Goal: Information Seeking & Learning: Learn about a topic

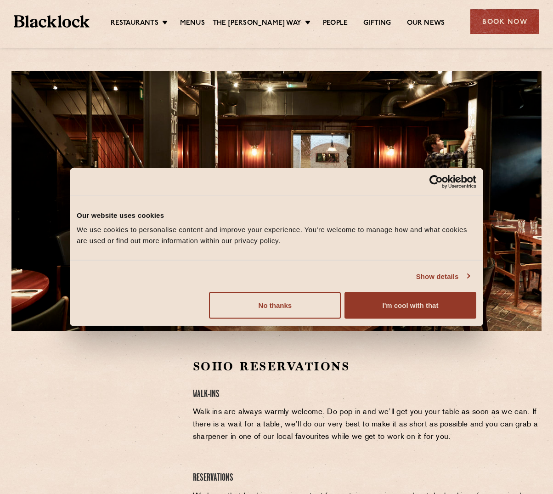
click at [440, 276] on link "Show details" at bounding box center [442, 276] width 53 height 11
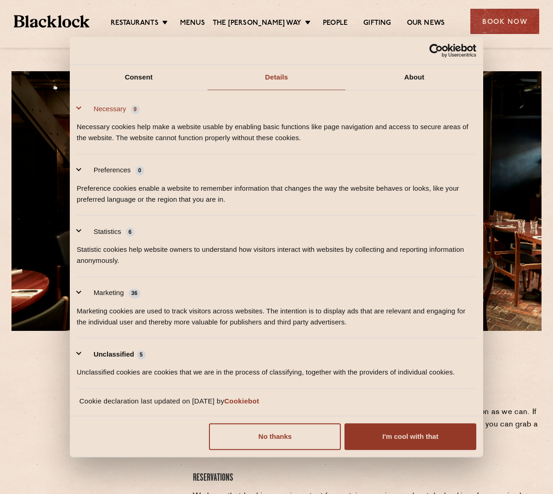
click at [77, 107] on button "Necessary 9" at bounding box center [111, 108] width 68 height 11
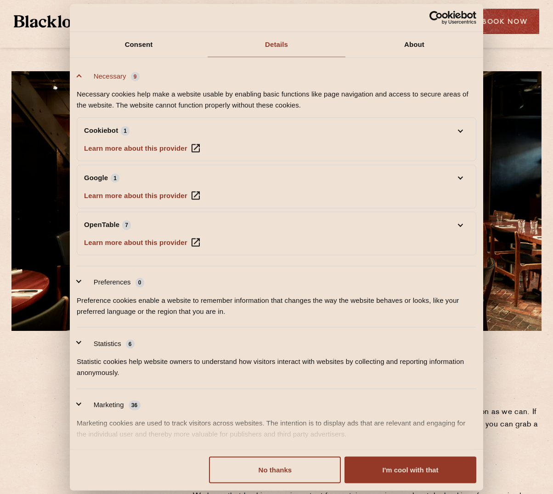
click at [81, 76] on button "Necessary 9" at bounding box center [111, 75] width 68 height 11
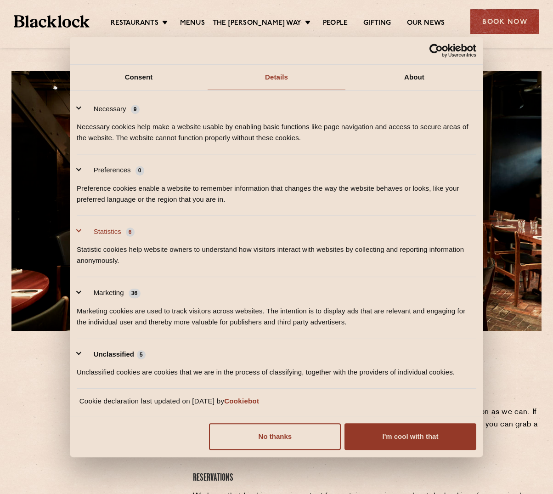
click at [80, 230] on button "Statistics 6" at bounding box center [108, 231] width 63 height 11
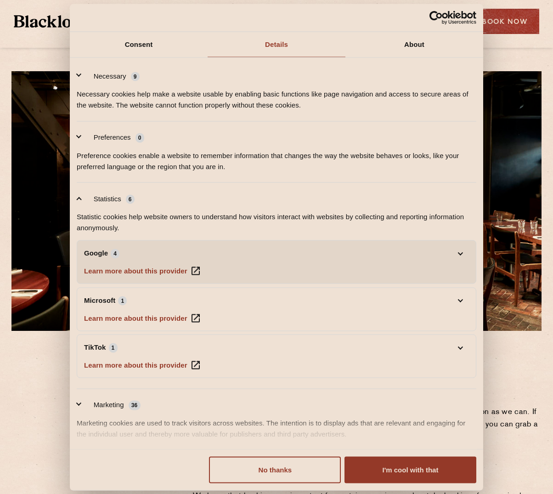
click at [404, 266] on li "Google 4 Learn more about this provider Some of the data collected by this prov…" at bounding box center [277, 262] width 400 height 44
click at [460, 250] on link "Google 4" at bounding box center [276, 253] width 385 height 11
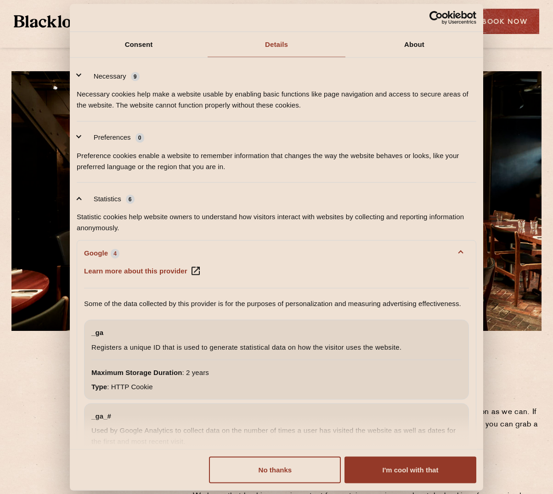
click at [460, 250] on link "Google 4" at bounding box center [276, 253] width 385 height 11
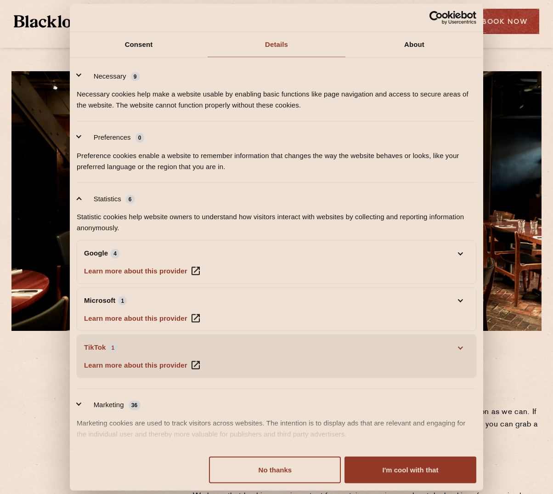
click at [115, 345] on link "TikTok 1" at bounding box center [276, 347] width 385 height 11
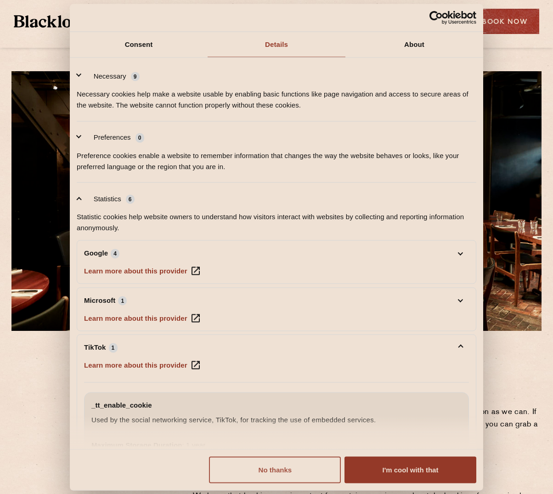
click at [287, 468] on button "No thanks" at bounding box center [275, 469] width 132 height 27
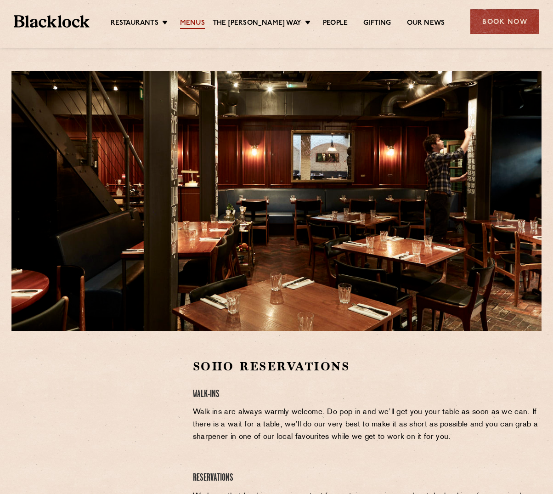
click at [205, 22] on link "Menus" at bounding box center [192, 24] width 25 height 10
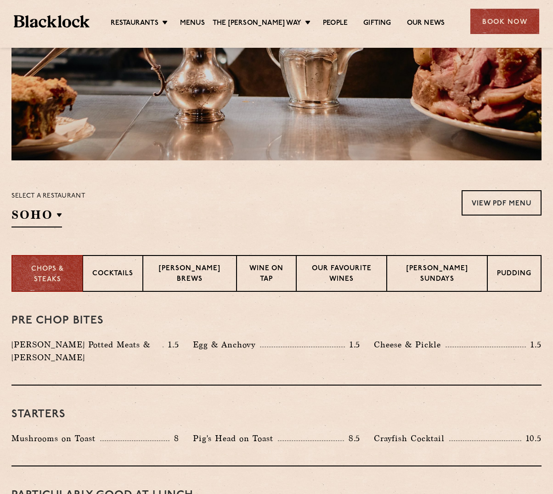
scroll to position [174, 0]
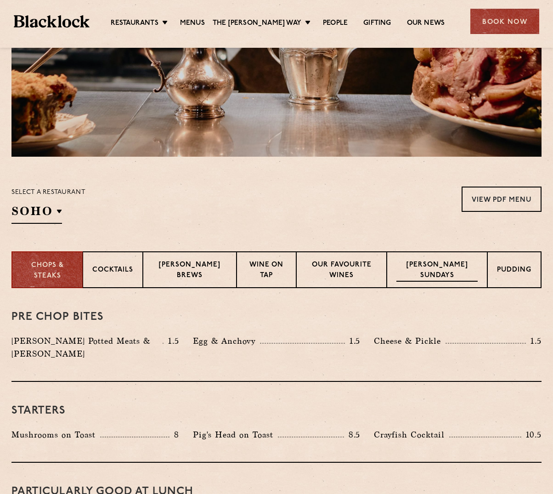
click at [456, 270] on p "Blacklock Sundays" at bounding box center [436, 271] width 81 height 22
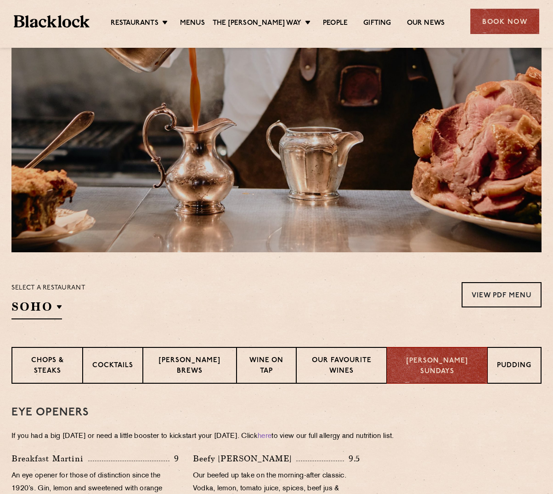
scroll to position [51, 0]
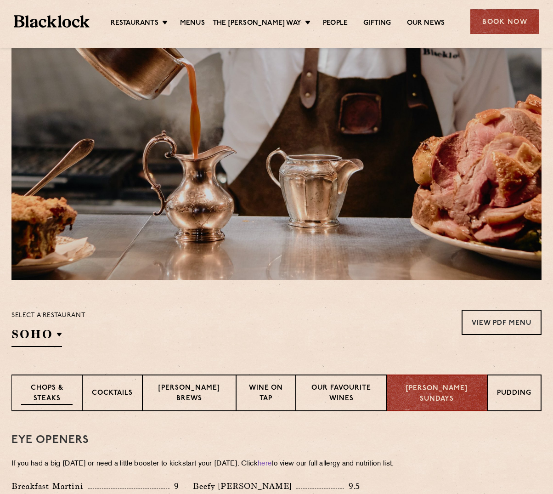
click at [43, 396] on p "Chops & Steaks" at bounding box center [46, 394] width 51 height 22
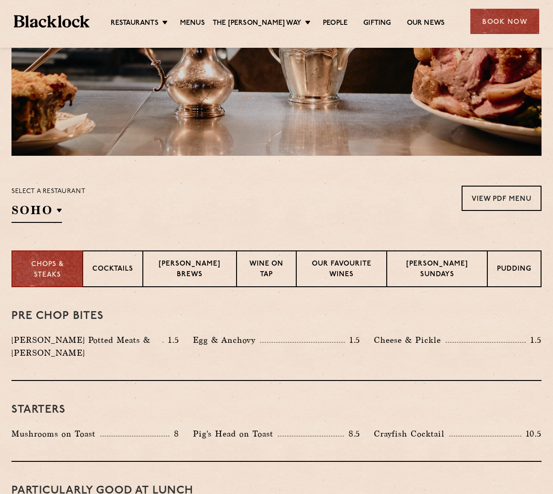
scroll to position [165, 0]
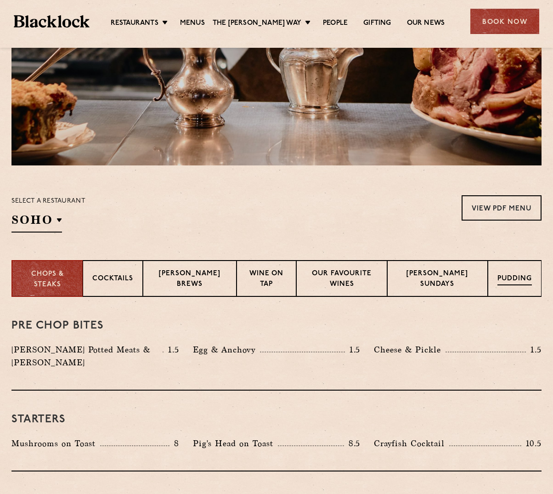
click at [514, 287] on div "Pudding" at bounding box center [515, 278] width 54 height 37
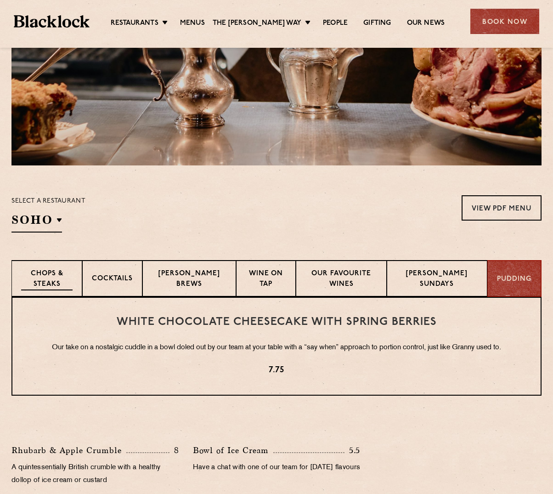
click at [55, 276] on p "Chops & Steaks" at bounding box center [46, 280] width 51 height 22
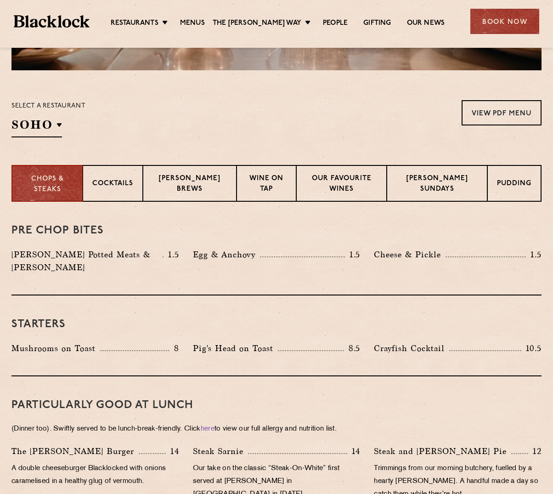
scroll to position [287, 0]
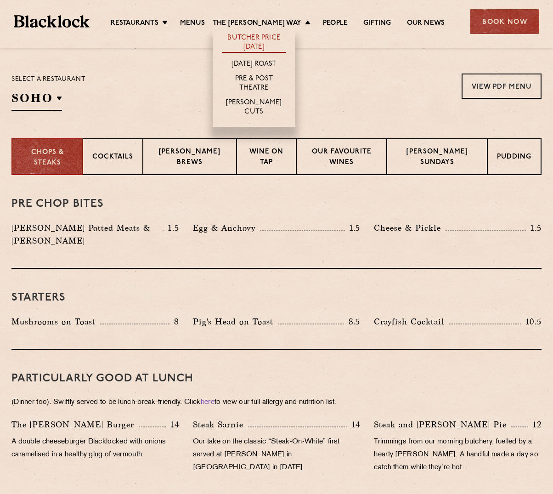
click at [286, 41] on link "Butcher Price [DATE]" at bounding box center [254, 43] width 64 height 19
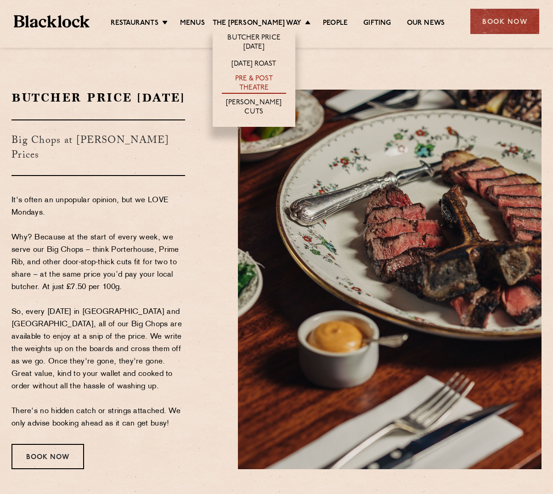
click at [263, 80] on link "Pre & Post Theatre" at bounding box center [254, 83] width 64 height 19
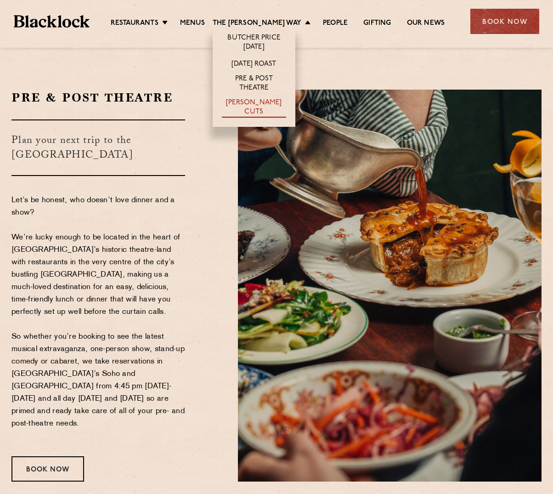
click at [246, 105] on link "[PERSON_NAME] Cuts" at bounding box center [254, 107] width 64 height 19
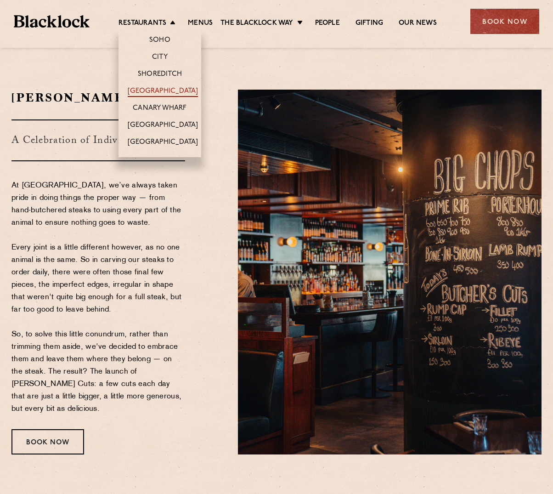
click at [161, 94] on link "[GEOGRAPHIC_DATA]" at bounding box center [163, 92] width 70 height 10
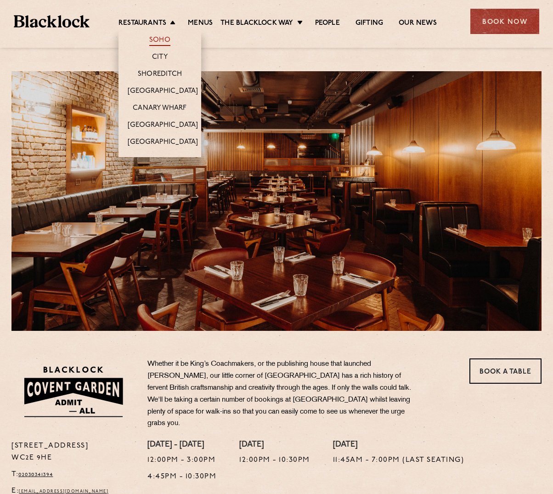
click at [161, 38] on link "Soho" at bounding box center [159, 41] width 21 height 10
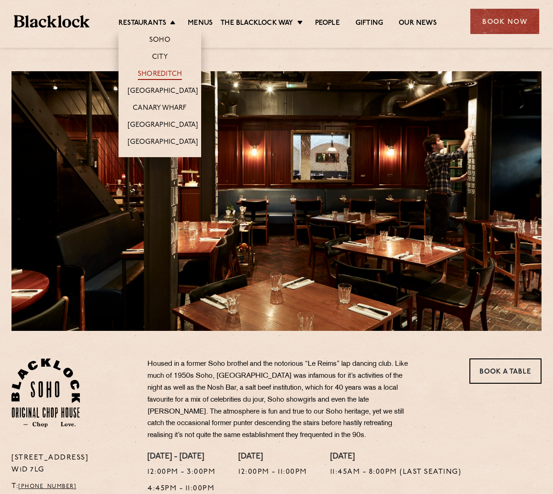
click at [160, 71] on link "Shoreditch" at bounding box center [160, 75] width 44 height 10
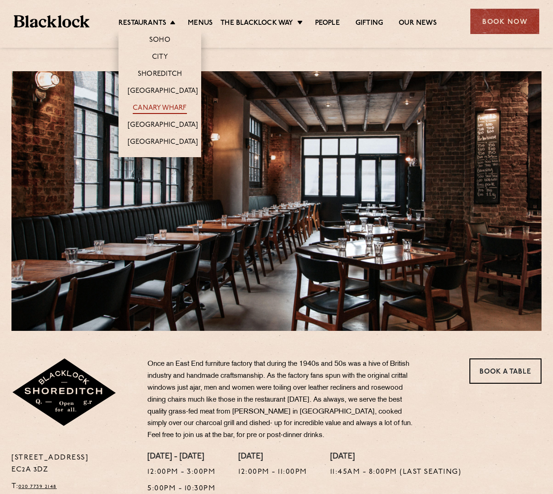
click at [167, 106] on link "Canary Wharf" at bounding box center [160, 109] width 54 height 10
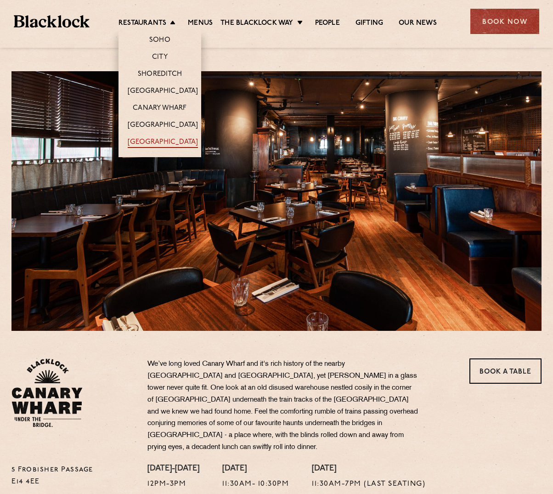
click at [155, 143] on link "[GEOGRAPHIC_DATA]" at bounding box center [163, 143] width 70 height 10
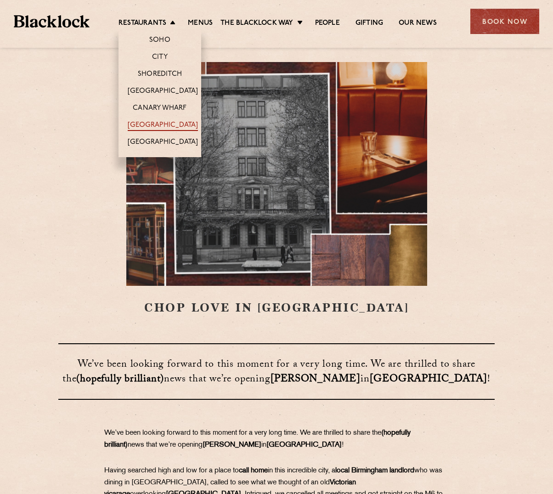
click at [165, 126] on link "[GEOGRAPHIC_DATA]" at bounding box center [163, 126] width 70 height 10
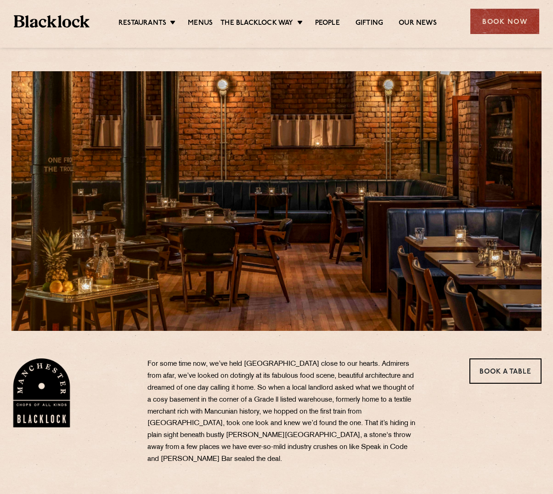
click at [47, 22] on img at bounding box center [52, 21] width 76 height 13
